Goal: Information Seeking & Learning: Learn about a topic

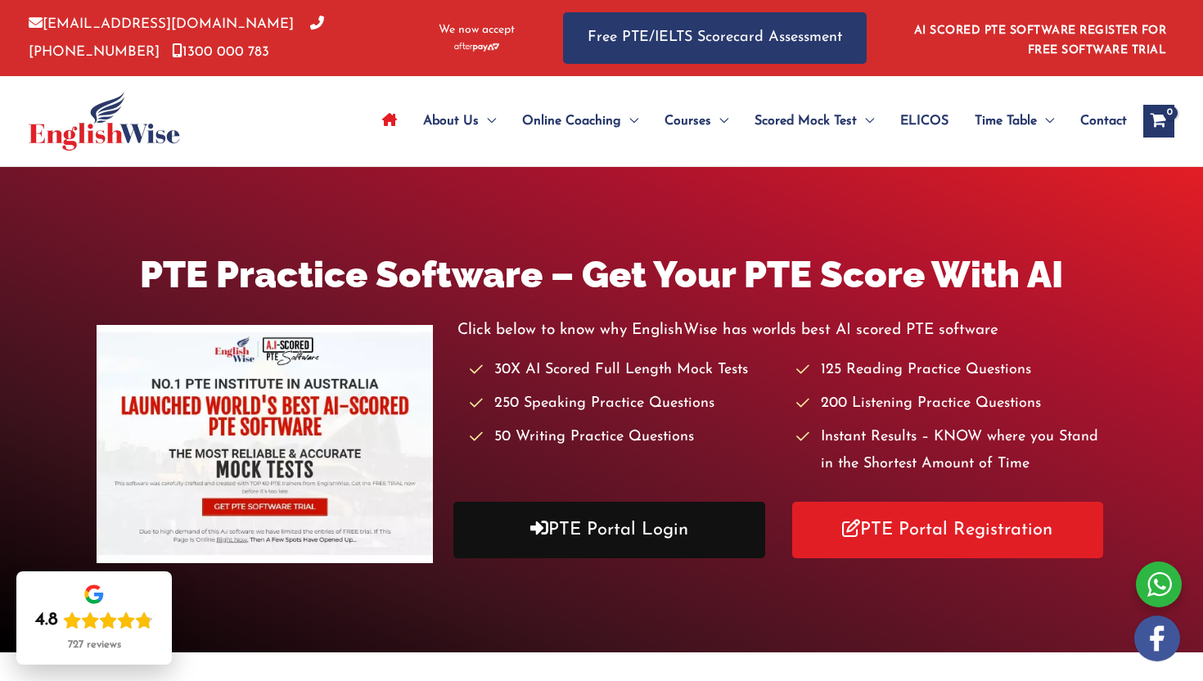
click at [642, 539] on link "PTE Portal Login" at bounding box center [609, 530] width 312 height 56
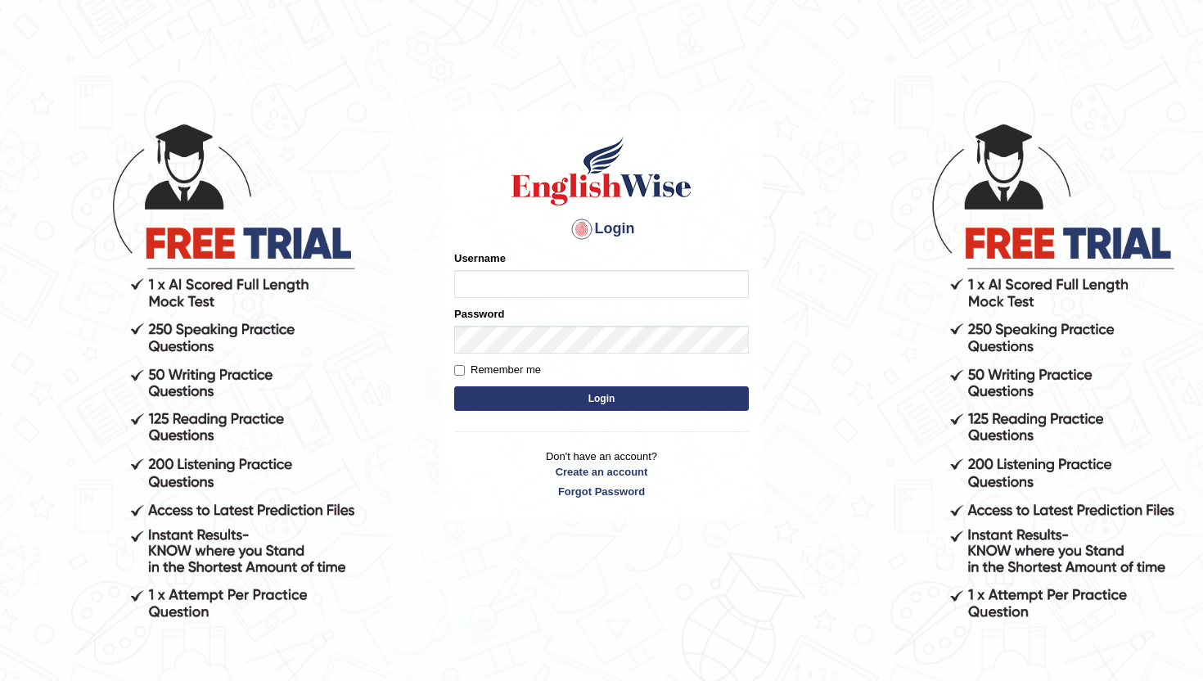
click at [611, 291] on input "Username" at bounding box center [601, 284] width 295 height 28
type input "lydiaN"
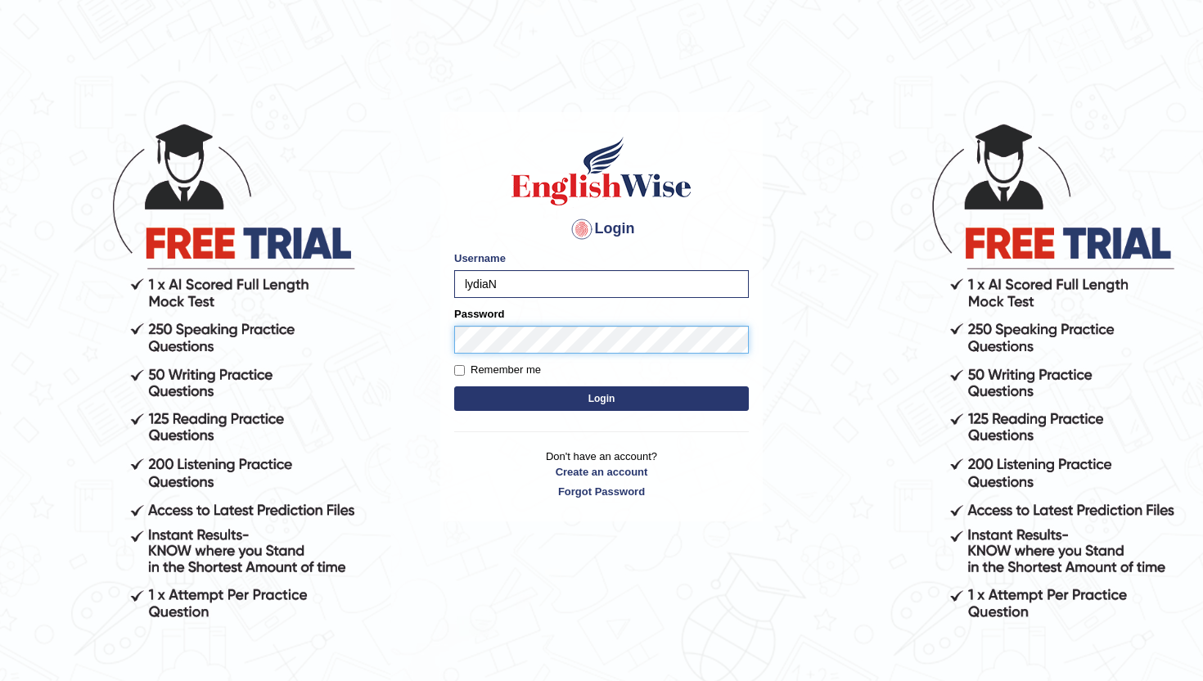
click at [454, 386] on button "Login" at bounding box center [601, 398] width 295 height 25
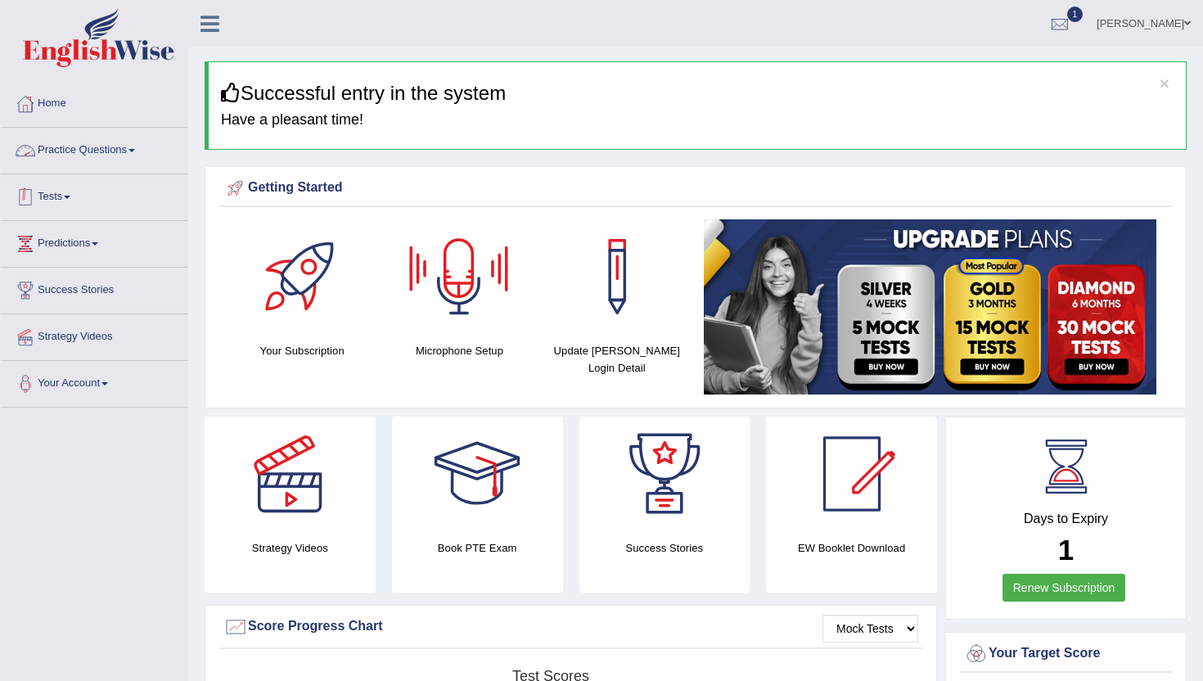
click at [100, 214] on link "Tests" at bounding box center [94, 194] width 187 height 41
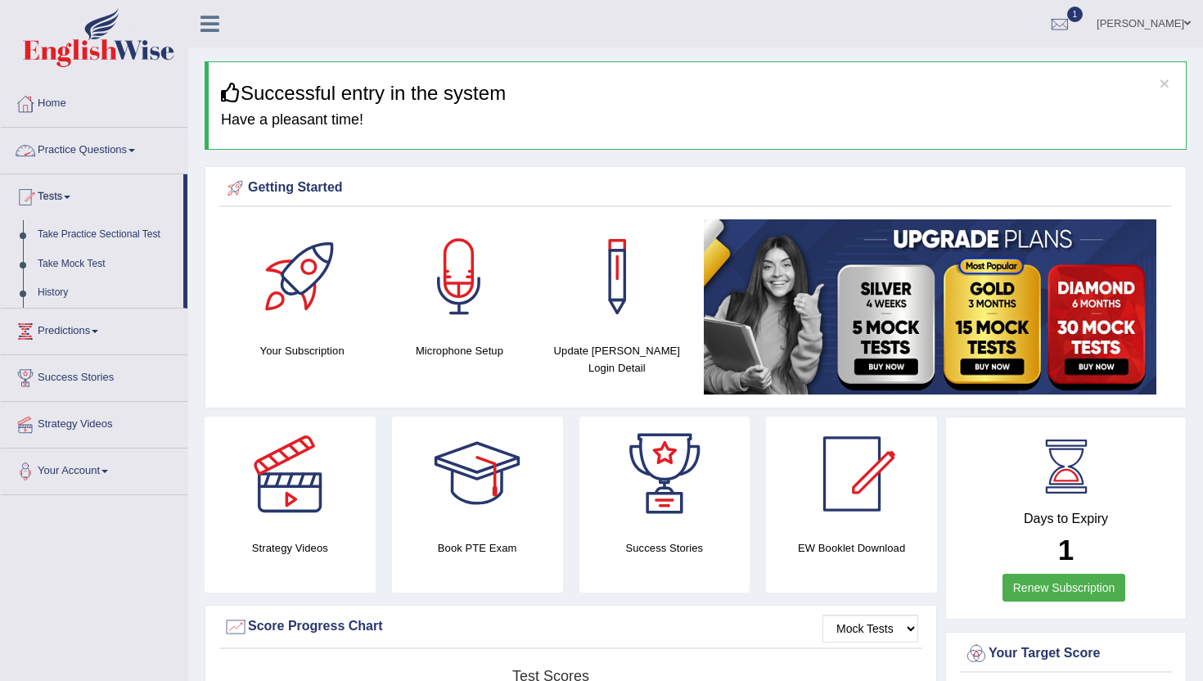
click at [101, 147] on link "Practice Questions" at bounding box center [94, 148] width 187 height 41
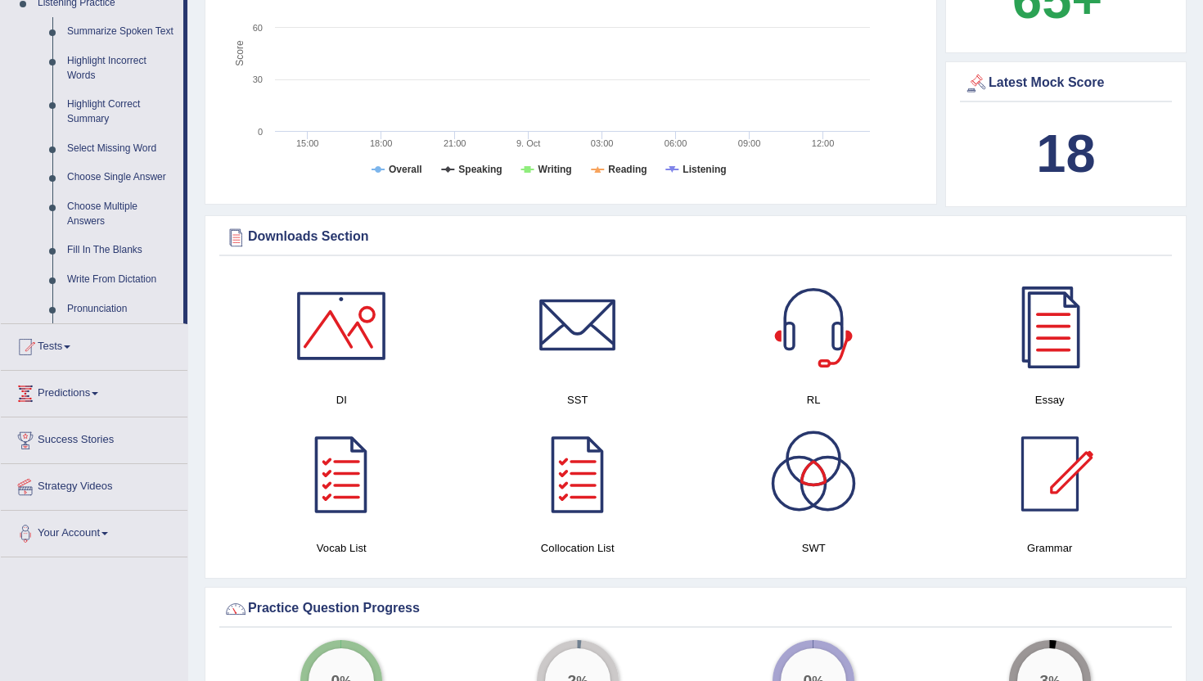
scroll to position [725, 0]
click at [99, 364] on link "Tests" at bounding box center [94, 343] width 187 height 41
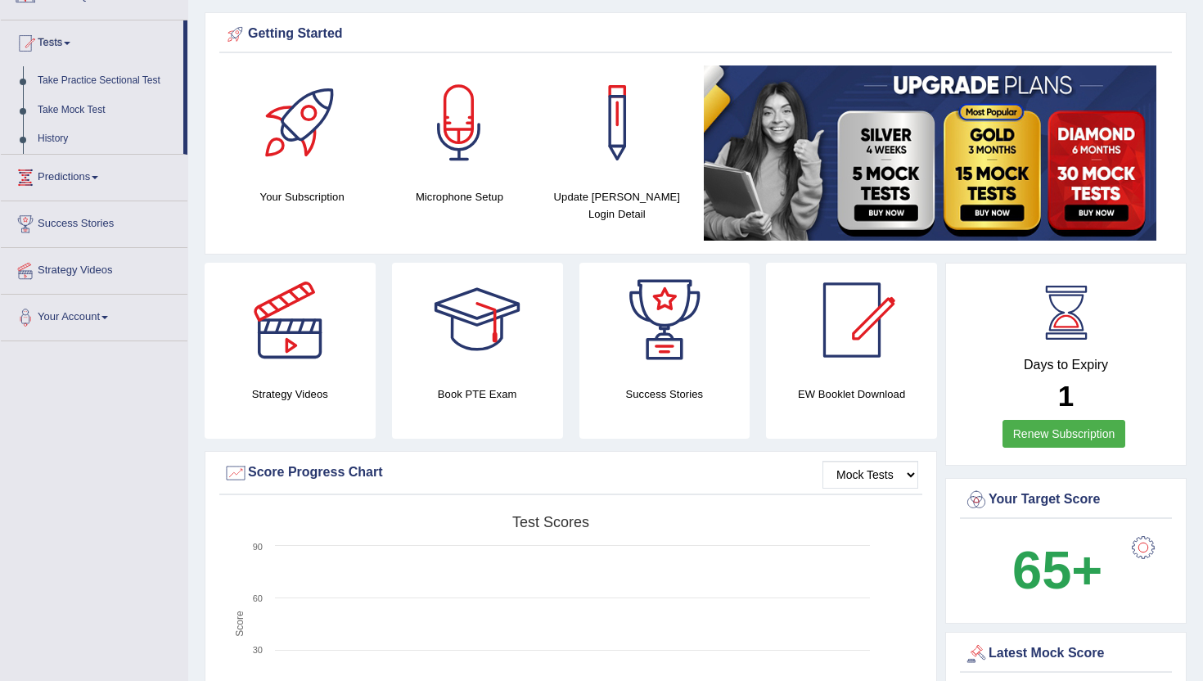
scroll to position [77, 0]
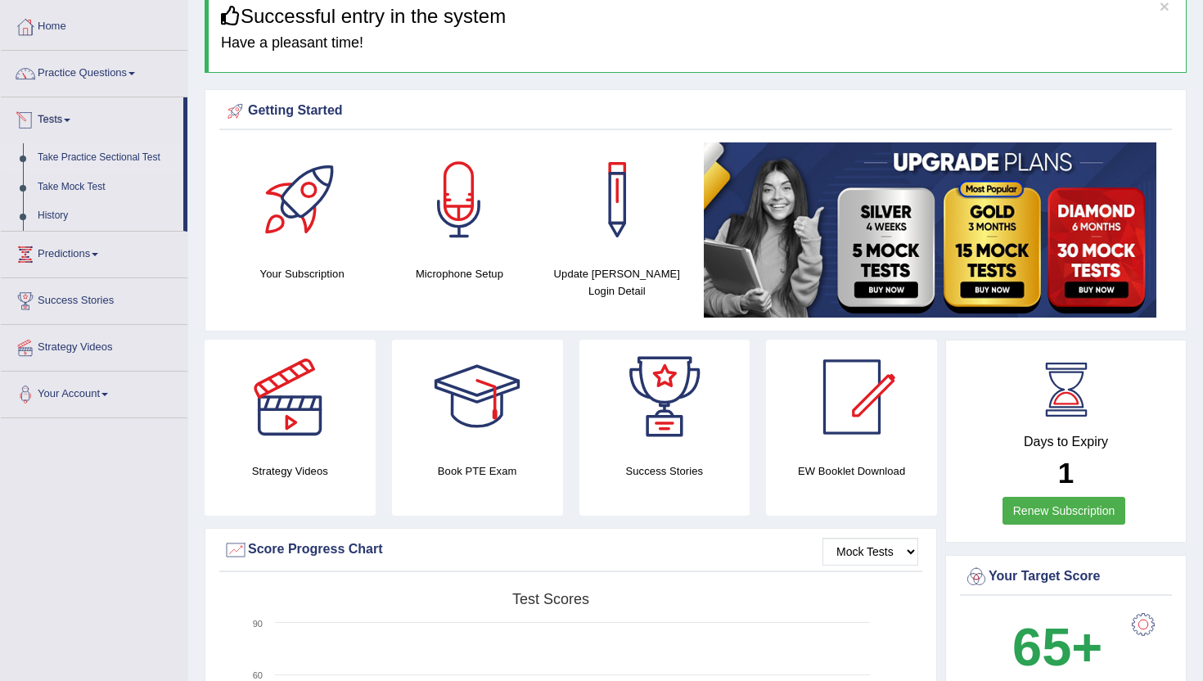
click at [99, 159] on link "Take Practice Sectional Test" at bounding box center [106, 157] width 153 height 29
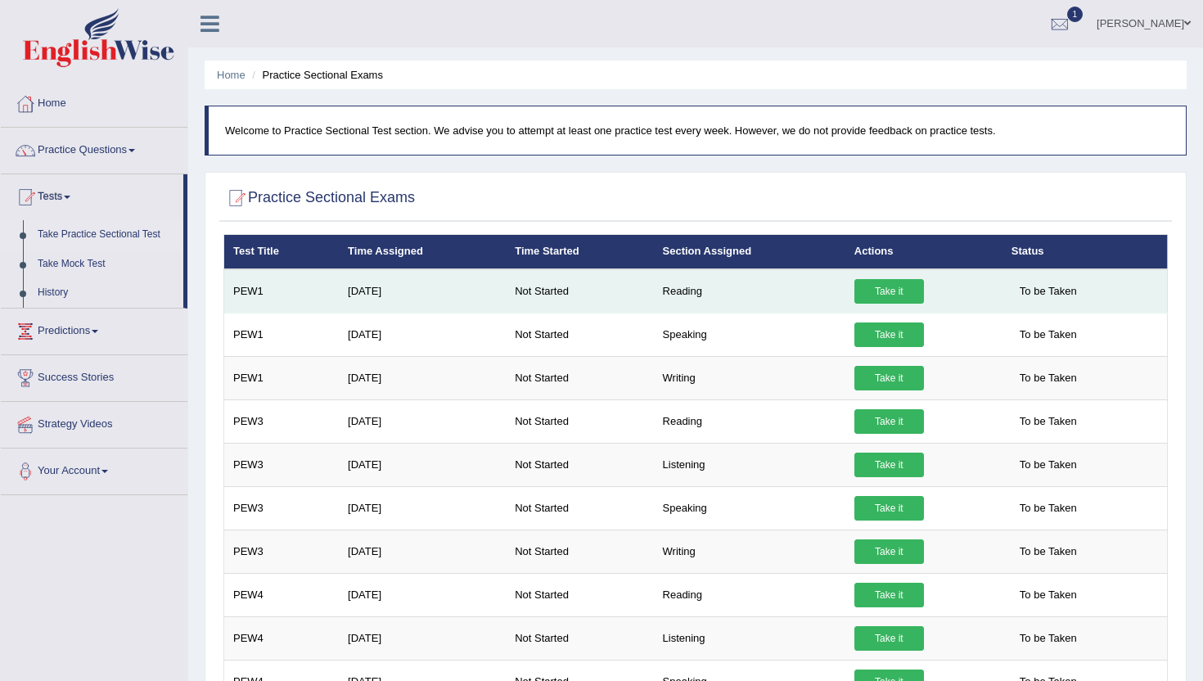
click at [895, 292] on link "Take it" at bounding box center [890, 291] width 70 height 25
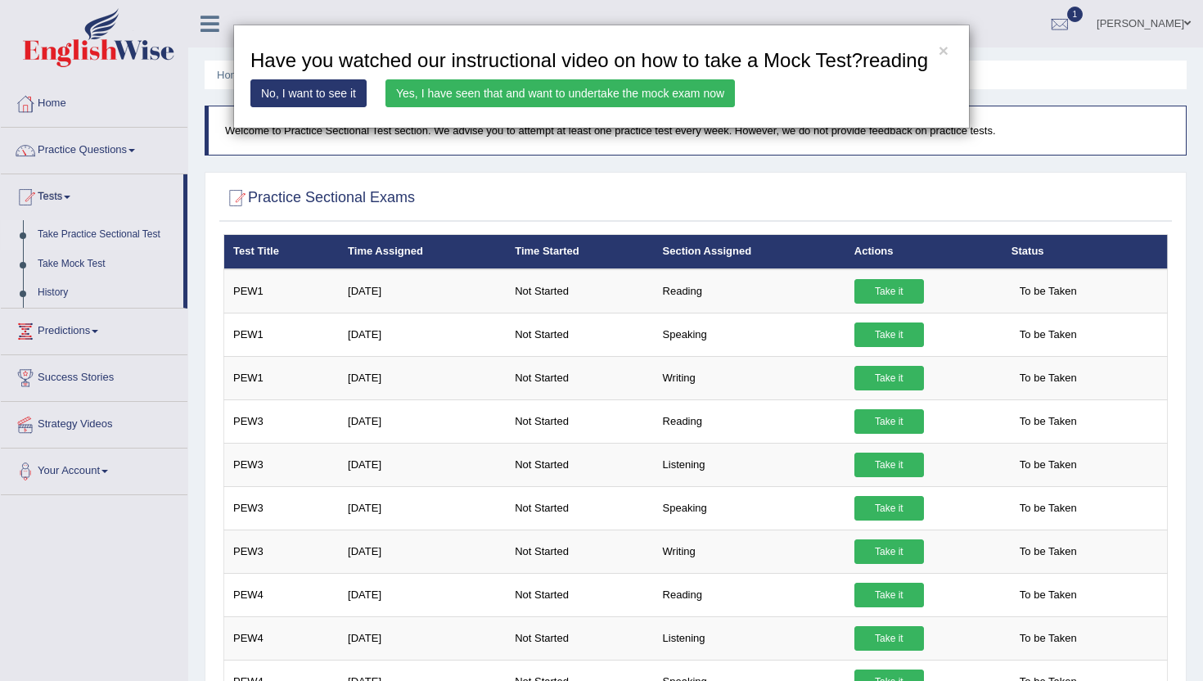
click at [622, 107] on link "Yes, I have seen that and want to undertake the mock exam now" at bounding box center [560, 93] width 349 height 28
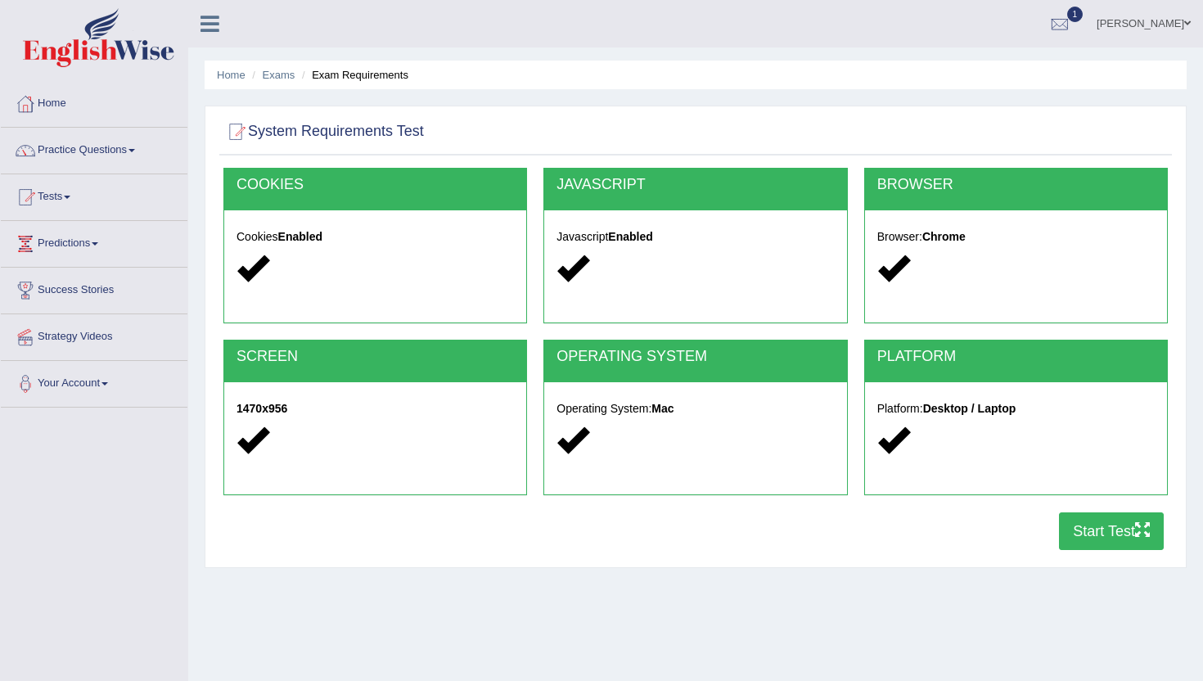
click at [1105, 536] on button "Start Test" at bounding box center [1111, 531] width 105 height 38
